Goal: Navigation & Orientation: Understand site structure

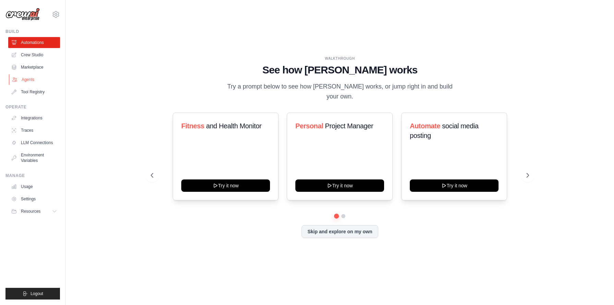
click at [44, 80] on link "Agents" at bounding box center [35, 79] width 52 height 11
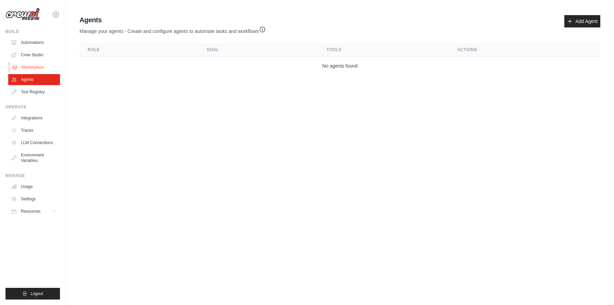
click at [40, 71] on link "Marketplace" at bounding box center [35, 67] width 52 height 11
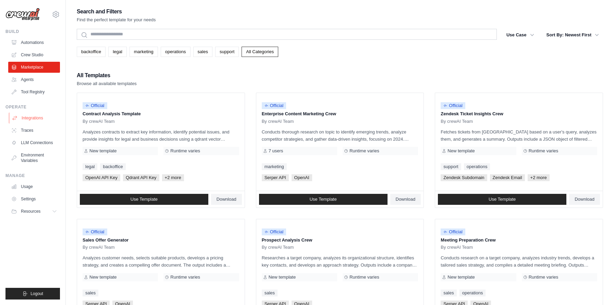
click at [28, 122] on link "Integrations" at bounding box center [35, 117] width 52 height 11
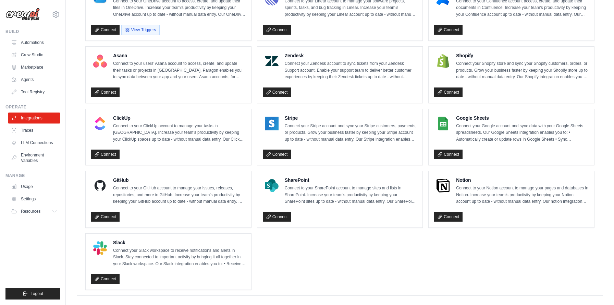
scroll to position [419, 0]
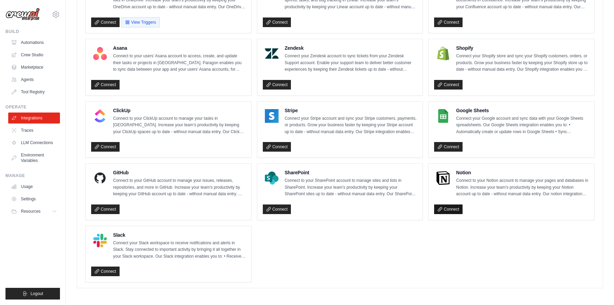
click at [440, 207] on icon at bounding box center [440, 209] width 4 height 4
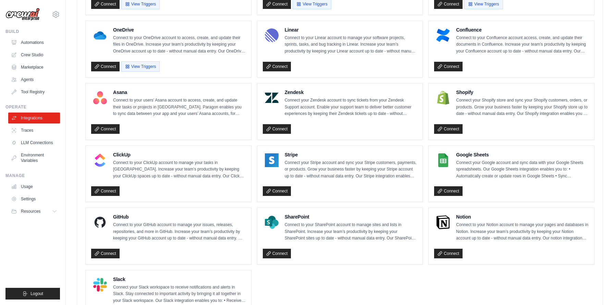
scroll to position [374, 0]
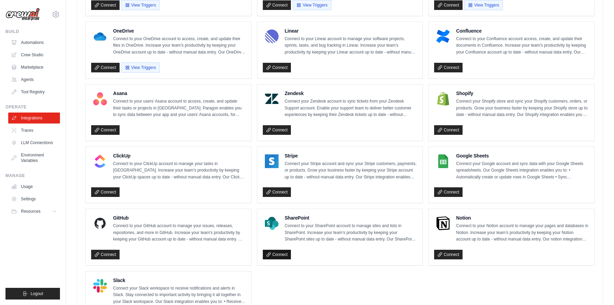
click at [275, 256] on link "Connect" at bounding box center [277, 255] width 28 height 10
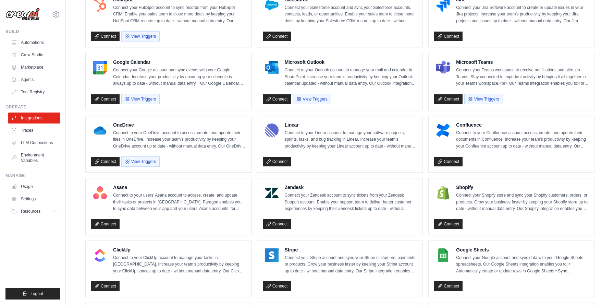
scroll to position [280, 0]
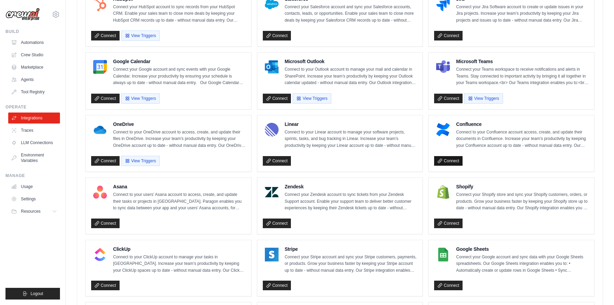
click at [448, 160] on link "Connect" at bounding box center [448, 161] width 28 height 10
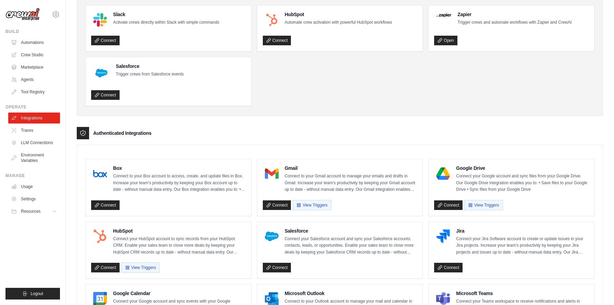
scroll to position [0, 0]
